Goal: Navigation & Orientation: Find specific page/section

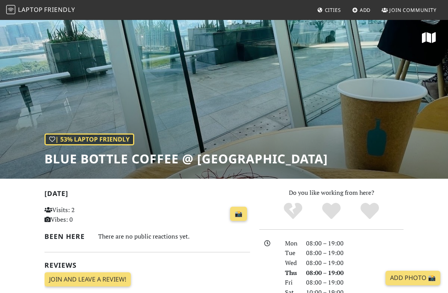
click at [54, 9] on span "Friendly" at bounding box center [59, 9] width 31 height 8
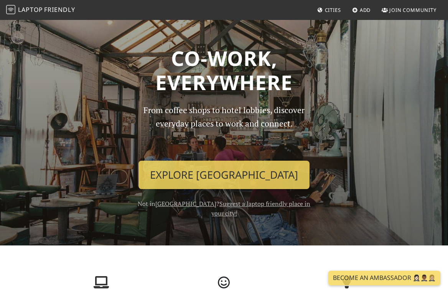
scroll to position [47, 0]
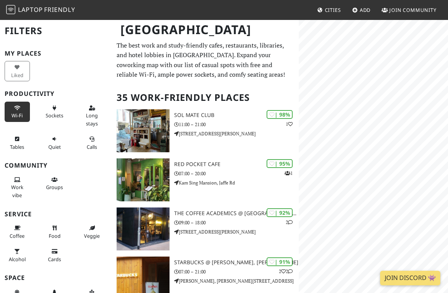
click at [16, 143] on span "Tables" at bounding box center [17, 146] width 14 height 7
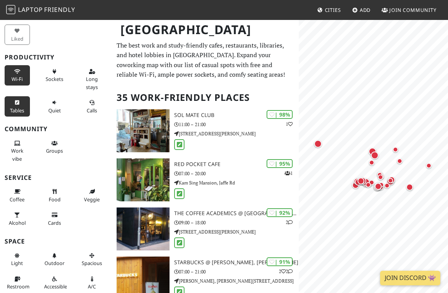
click at [19, 77] on span "Wi-Fi" at bounding box center [17, 79] width 11 height 7
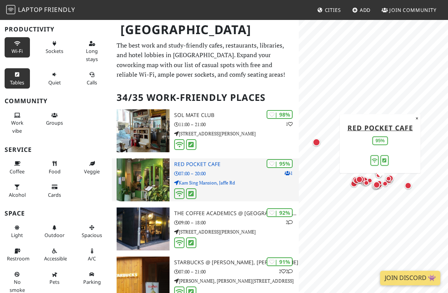
scroll to position [0, 0]
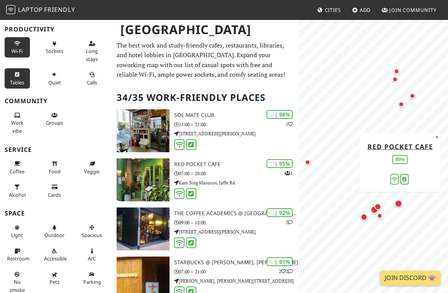
click at [403, 206] on div "Map marker" at bounding box center [400, 205] width 11 height 11
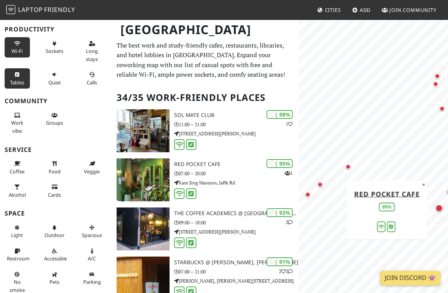
click at [400, 209] on div "© OpenStreetMap contributors | MapLibre Red Pocket Cafe 95% ×" at bounding box center [373, 165] width 149 height 293
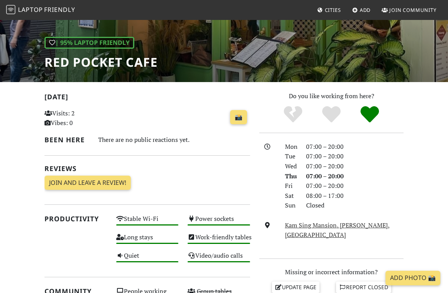
scroll to position [98, 0]
